Goal: Information Seeking & Learning: Learn about a topic

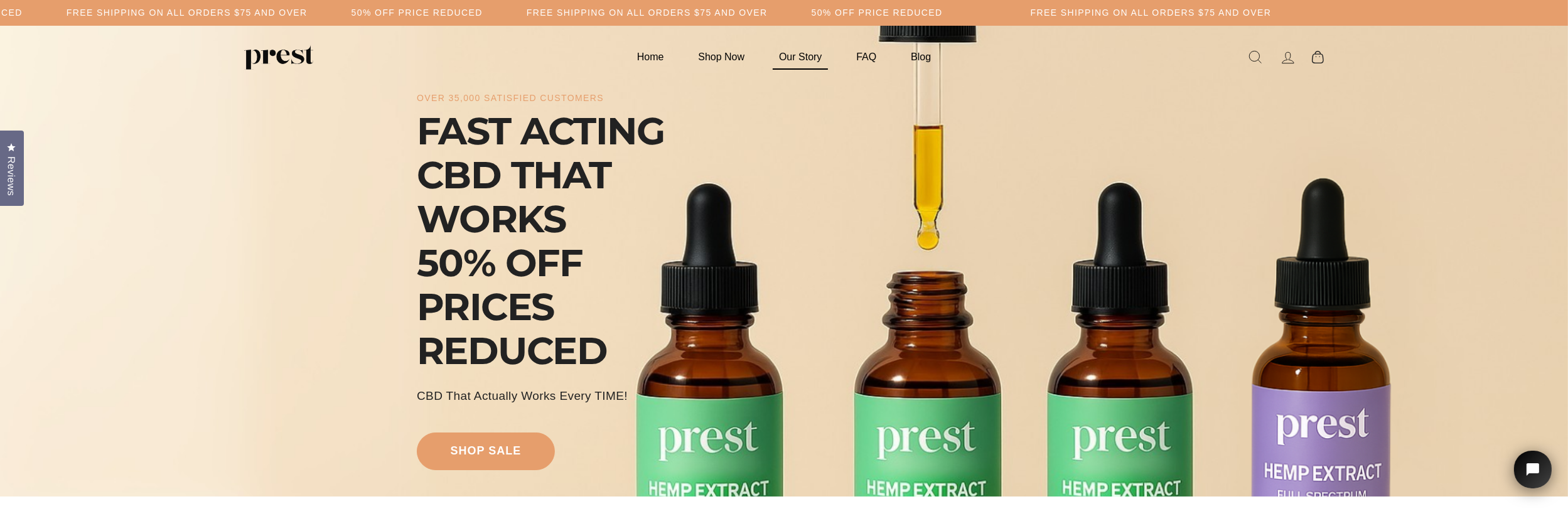
click at [798, 57] on link "Our Story" at bounding box center [800, 57] width 74 height 25
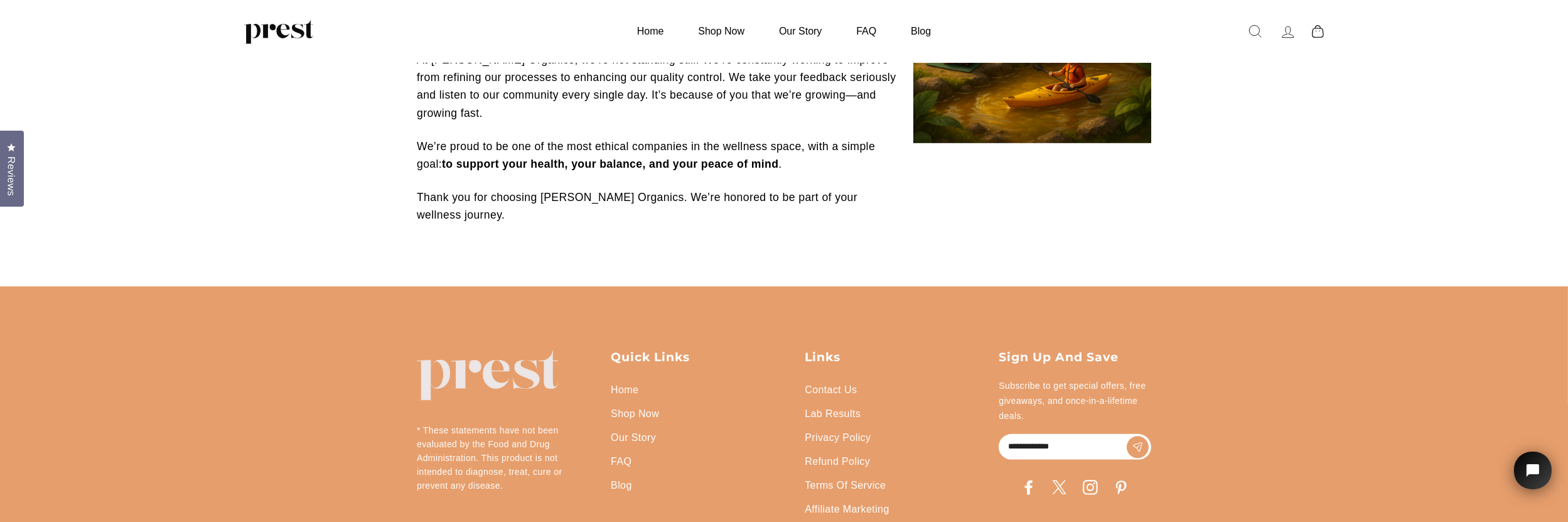
scroll to position [734, 0]
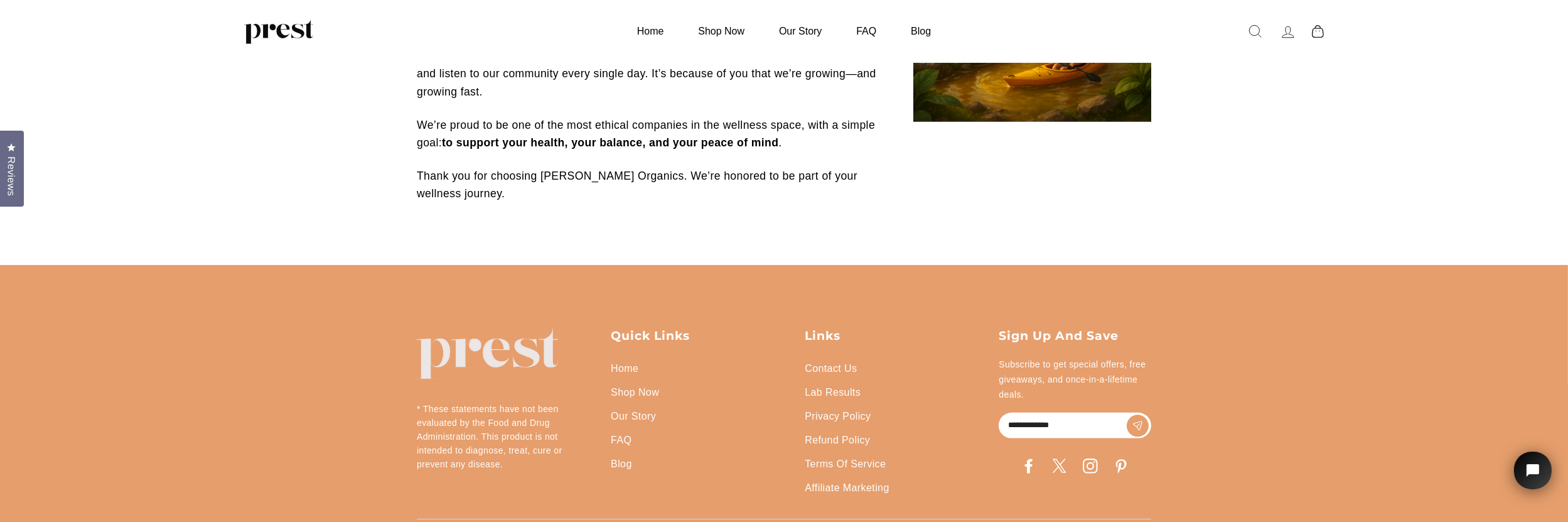
click at [835, 381] on link "Lab Results" at bounding box center [832, 392] width 56 height 24
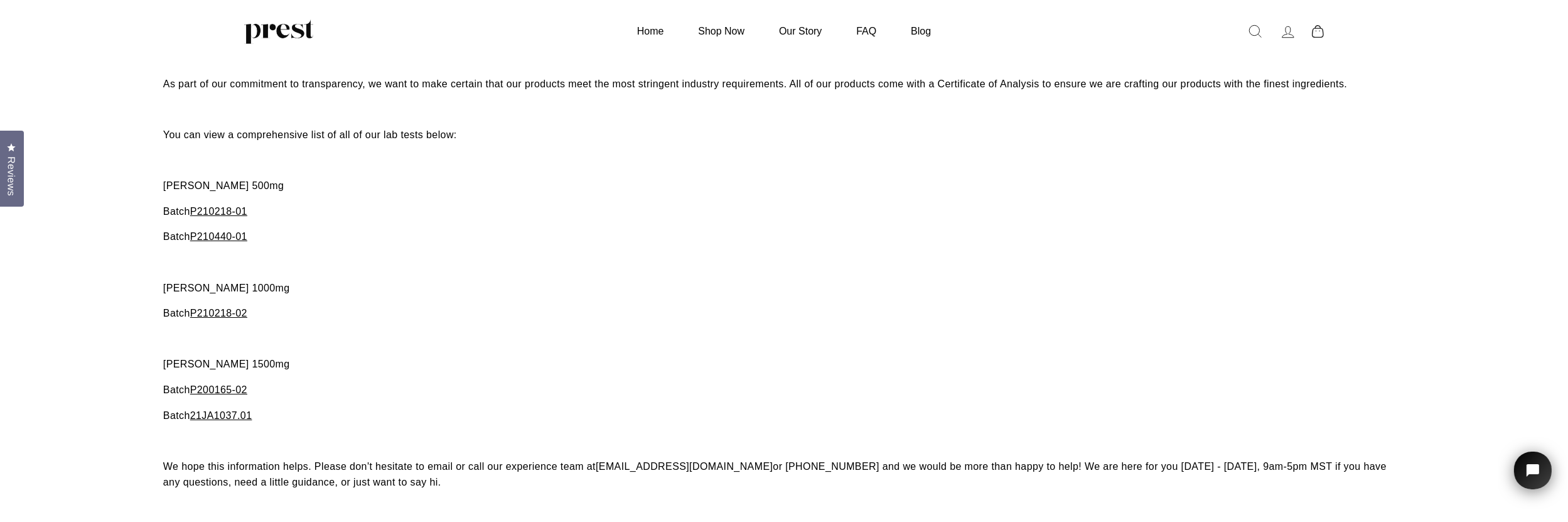
scroll to position [63, 0]
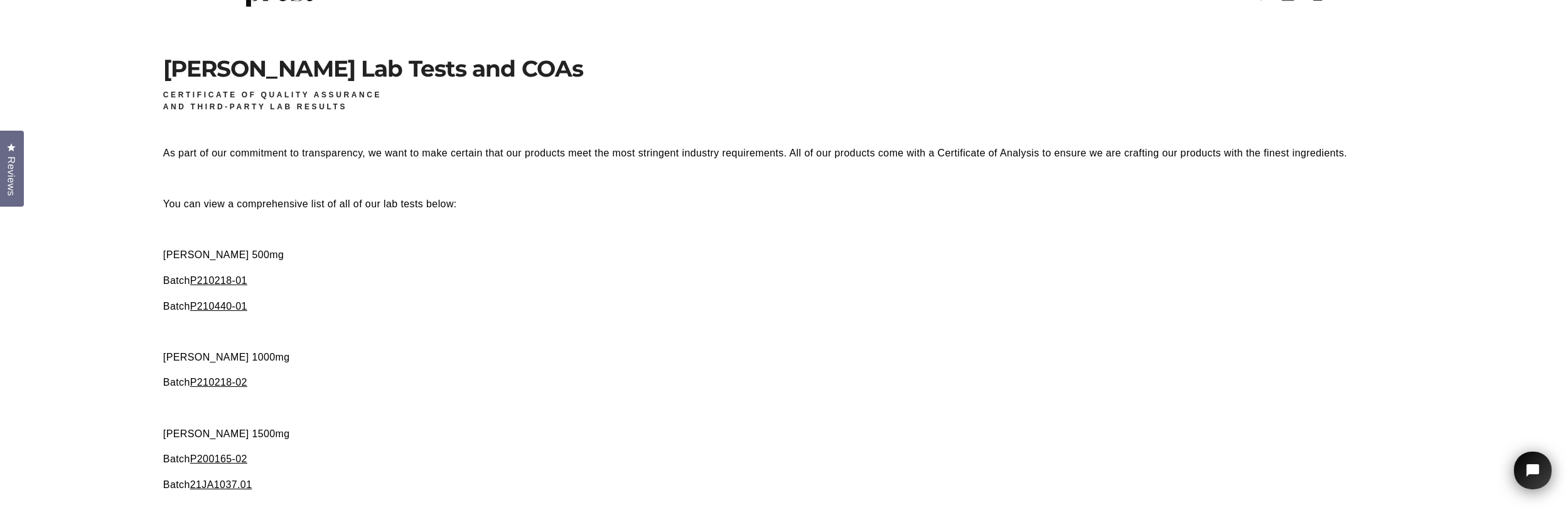
drag, startPoint x: 221, startPoint y: 383, endPoint x: 344, endPoint y: 400, distance: 124.2
click at [391, 419] on div "As part of our commitment to transparency, we want to make certain that our pro…" at bounding box center [784, 352] width 1242 height 415
click at [221, 380] on span "P210218-02" at bounding box center [219, 382] width 57 height 11
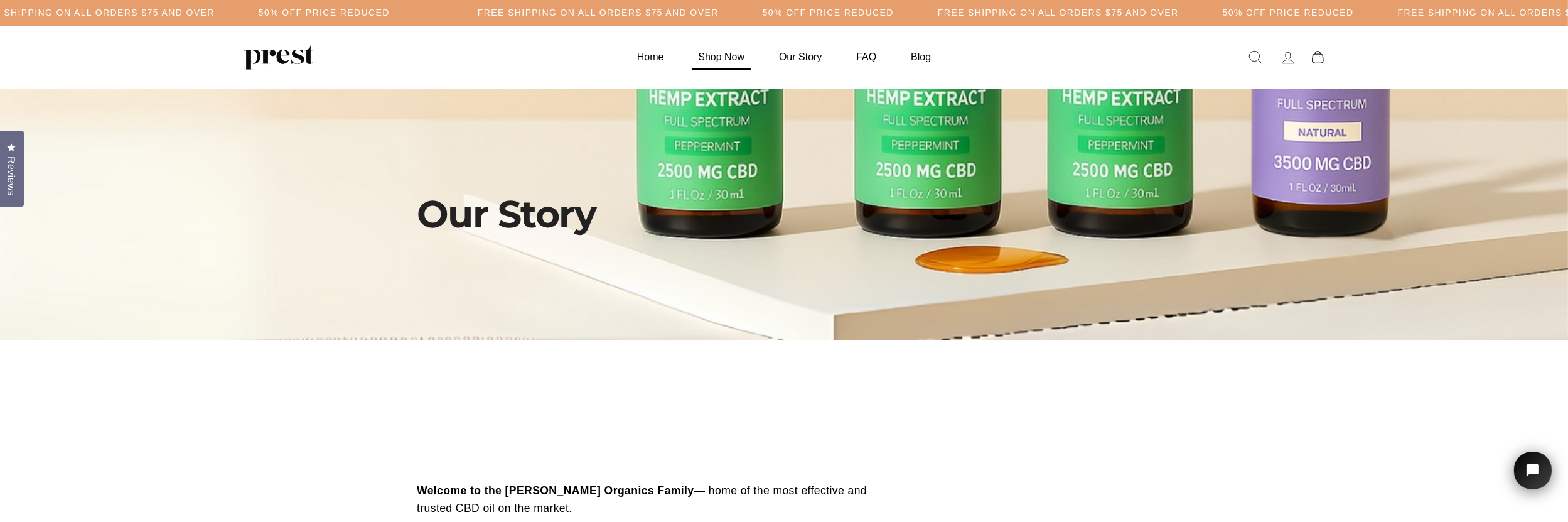
click at [714, 54] on link "Shop Now" at bounding box center [721, 57] width 78 height 25
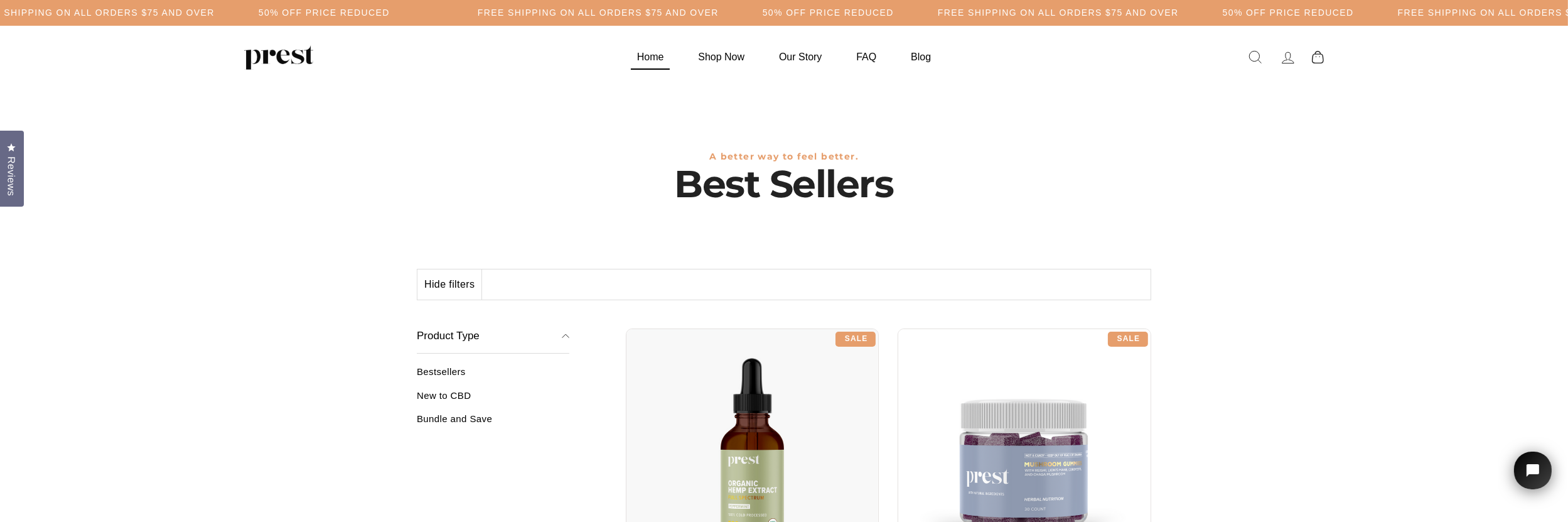
click at [654, 57] on link "Home" at bounding box center [650, 57] width 58 height 25
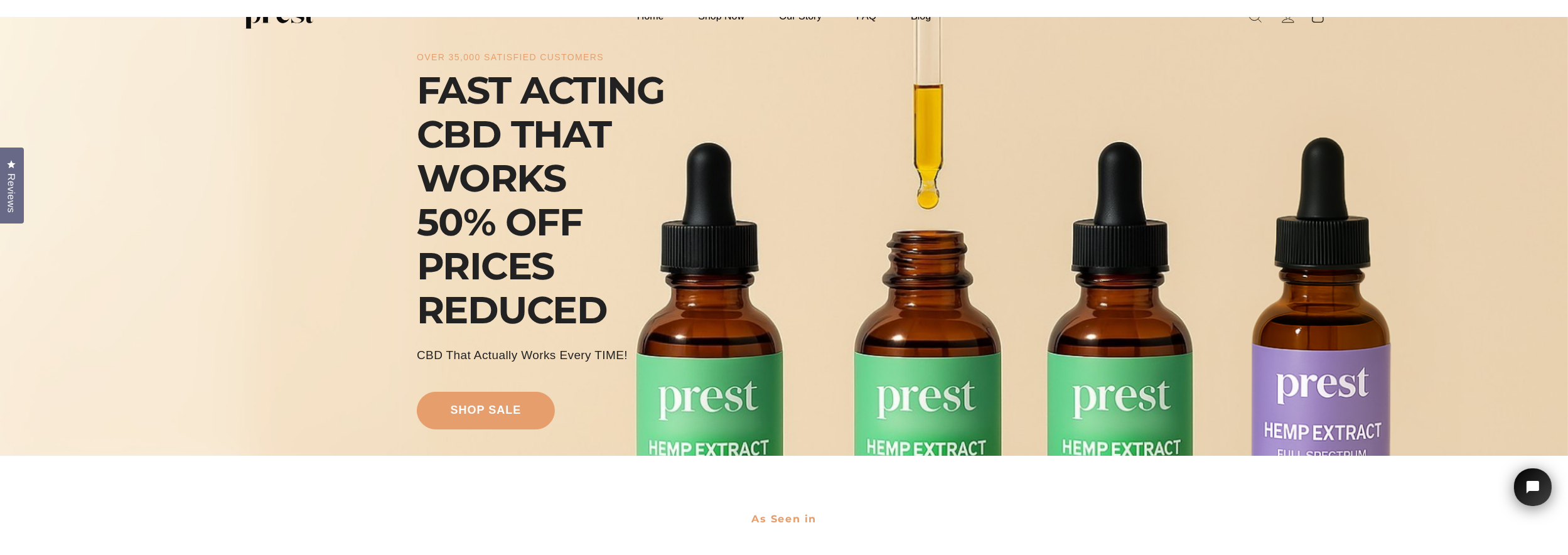
scroll to position [63, 0]
